Goal: Transaction & Acquisition: Subscribe to service/newsletter

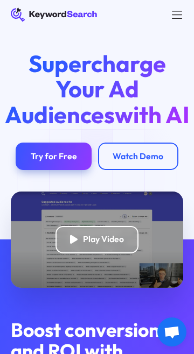
click at [73, 162] on div "Try for Free" at bounding box center [54, 156] width 46 height 11
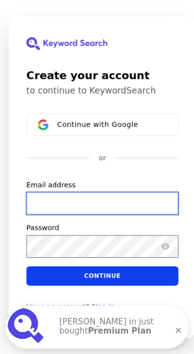
click at [123, 212] on input "Email address" at bounding box center [102, 203] width 152 height 23
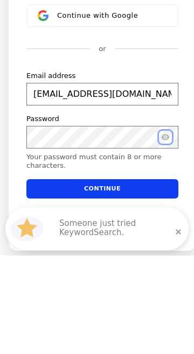
click at [164, 239] on icon "Show password" at bounding box center [165, 236] width 8 height 6
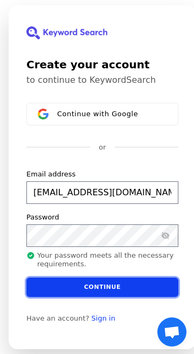
click at [133, 297] on button "Continue" at bounding box center [102, 286] width 152 height 19
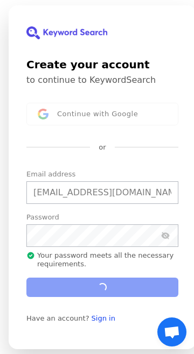
type input "[EMAIL_ADDRESS][DOMAIN_NAME]"
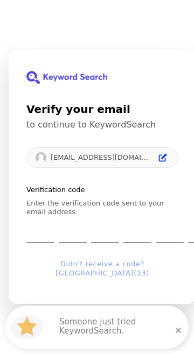
click at [37, 243] on input "Enter verification code. Digit 1" at bounding box center [40, 232] width 28 height 22
type input "6"
type input "4"
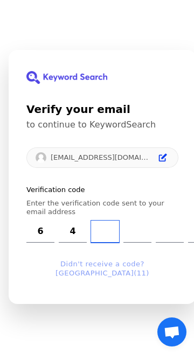
type input "7"
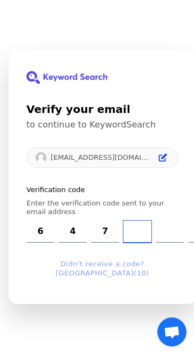
type input "1"
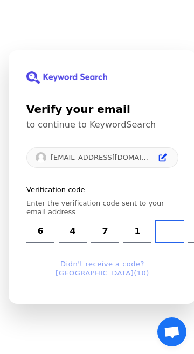
type input "5"
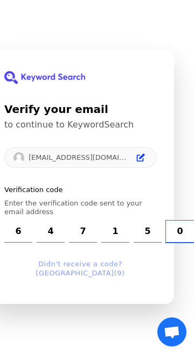
type input "0"
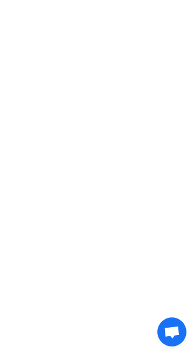
scroll to position [0, 0]
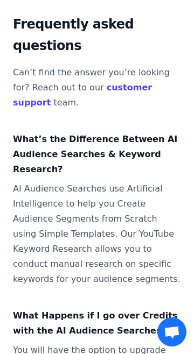
scroll to position [2132, 0]
